Goal: Information Seeking & Learning: Learn about a topic

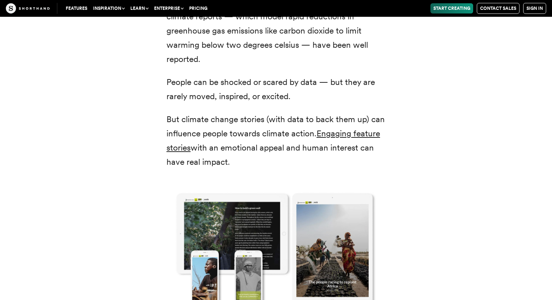
scroll to position [1033, 0]
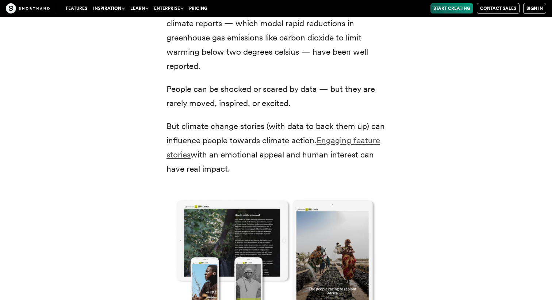
click at [355, 142] on link "Engaging feature stories" at bounding box center [273, 147] width 214 height 24
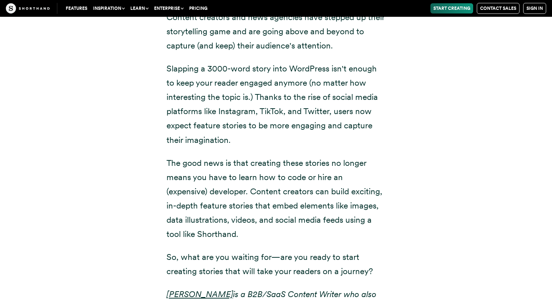
scroll to position [7154, 0]
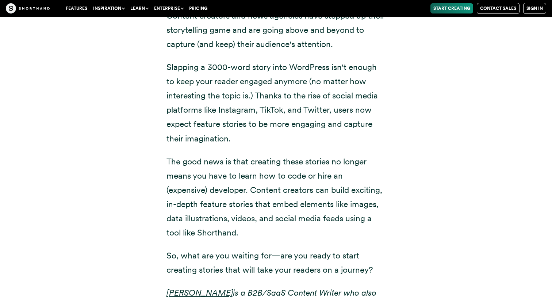
click at [208, 155] on p "The good news is that creating these stories no longer means you have to learn …" at bounding box center [275, 198] width 219 height 86
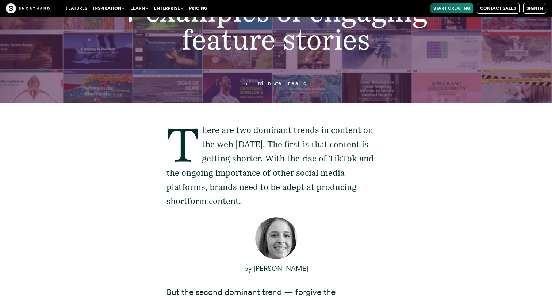
scroll to position [0, 0]
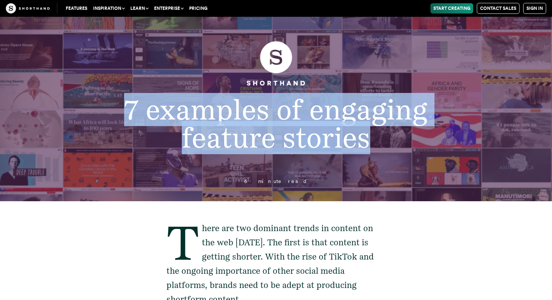
drag, startPoint x: 126, startPoint y: 107, endPoint x: 394, endPoint y: 135, distance: 269.1
click at [394, 135] on h1 "7 examples of engaging feature stories" at bounding box center [276, 124] width 414 height 56
copy span "7 examples of engaging feature stories"
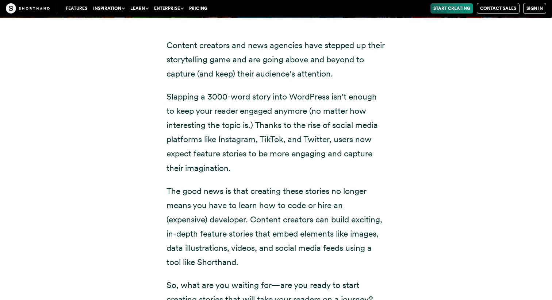
scroll to position [7126, 0]
